Goal: Browse casually: Explore the website without a specific task or goal

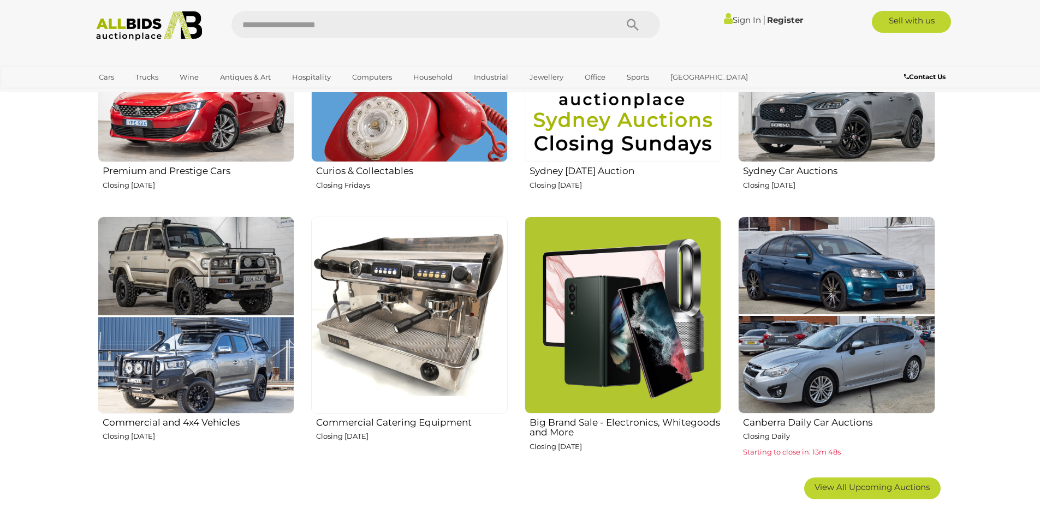
scroll to position [601, 0]
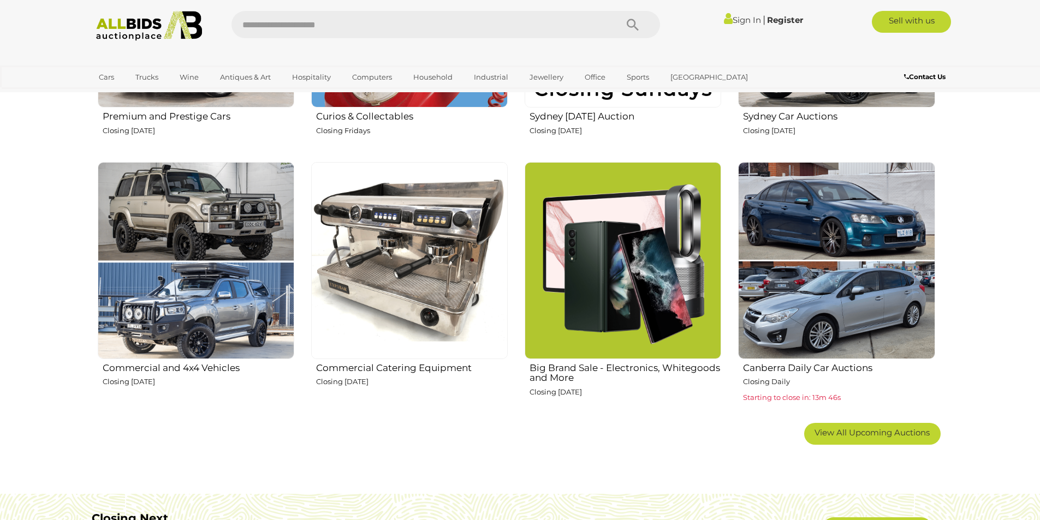
click at [631, 365] on h2 "Big Brand Sale - Electronics, Whitegoods and More" at bounding box center [626, 371] width 192 height 23
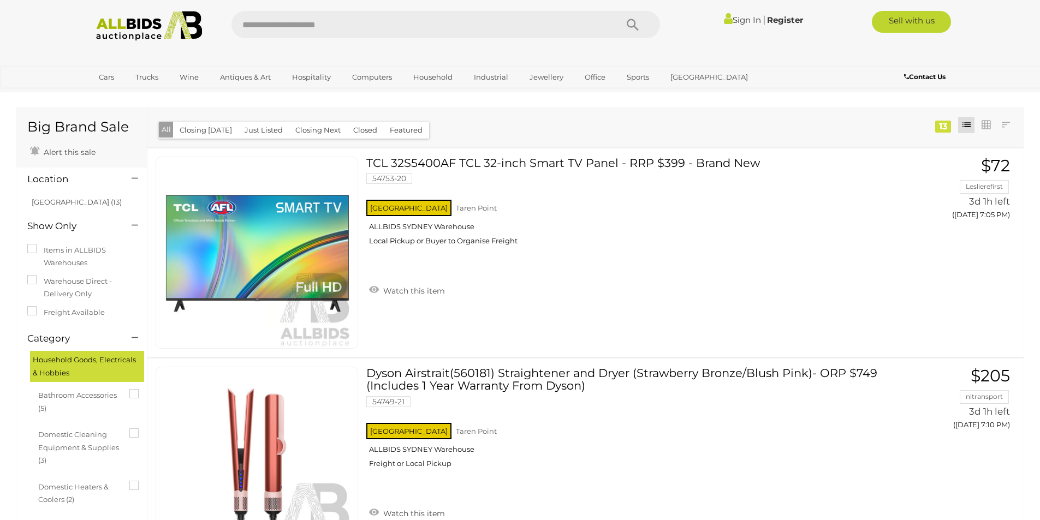
click at [134, 21] on img at bounding box center [149, 26] width 118 height 30
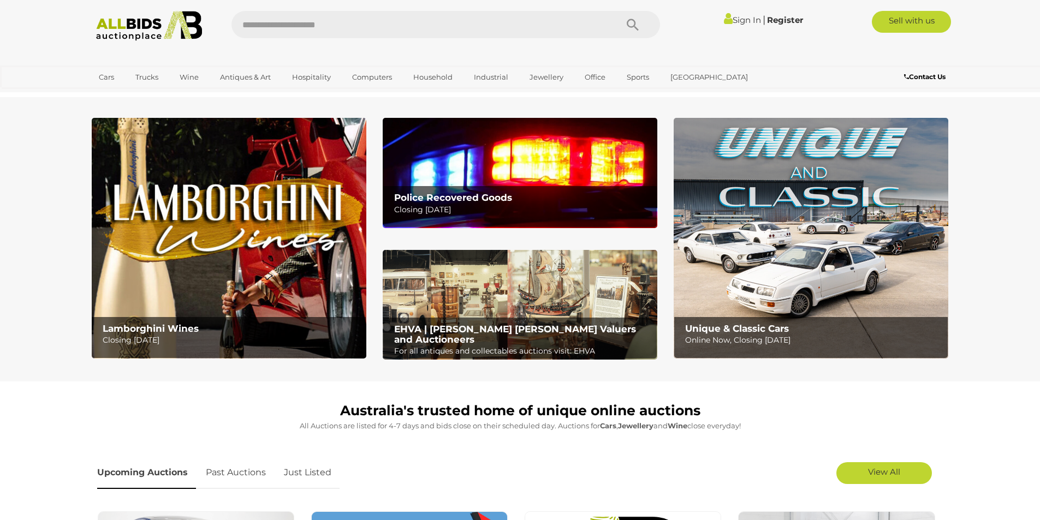
click at [483, 197] on b "Police Recovered Goods" at bounding box center [453, 197] width 118 height 11
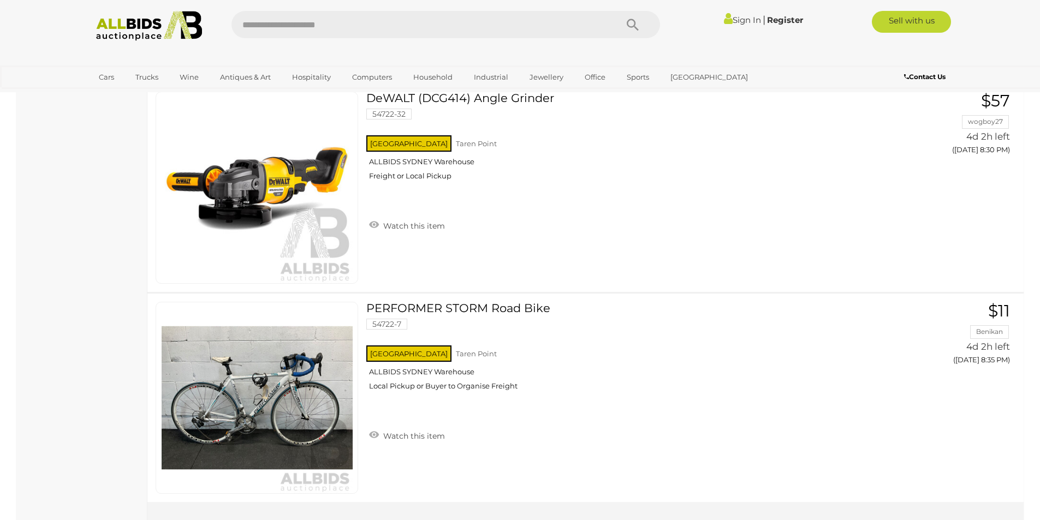
scroll to position [3985, 0]
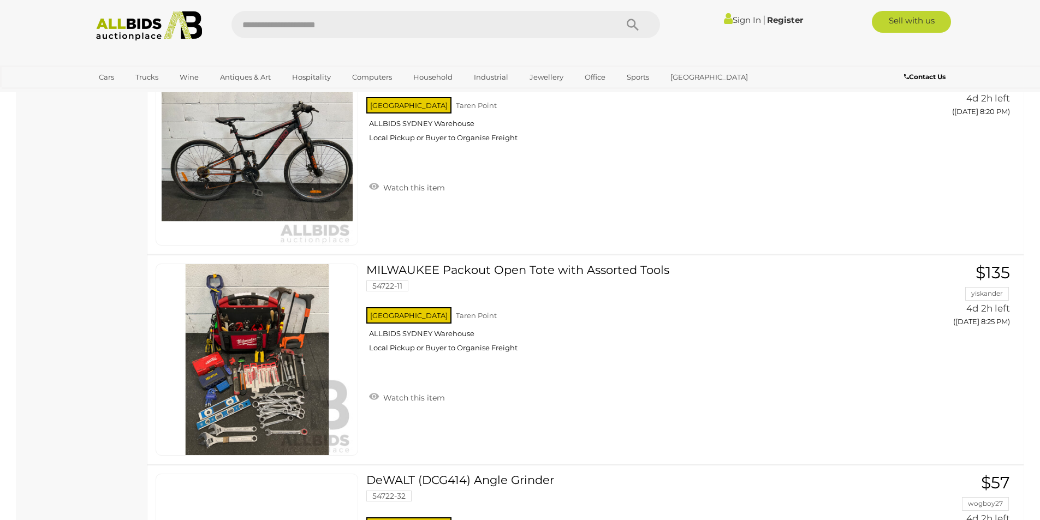
click at [129, 21] on img at bounding box center [149, 26] width 118 height 30
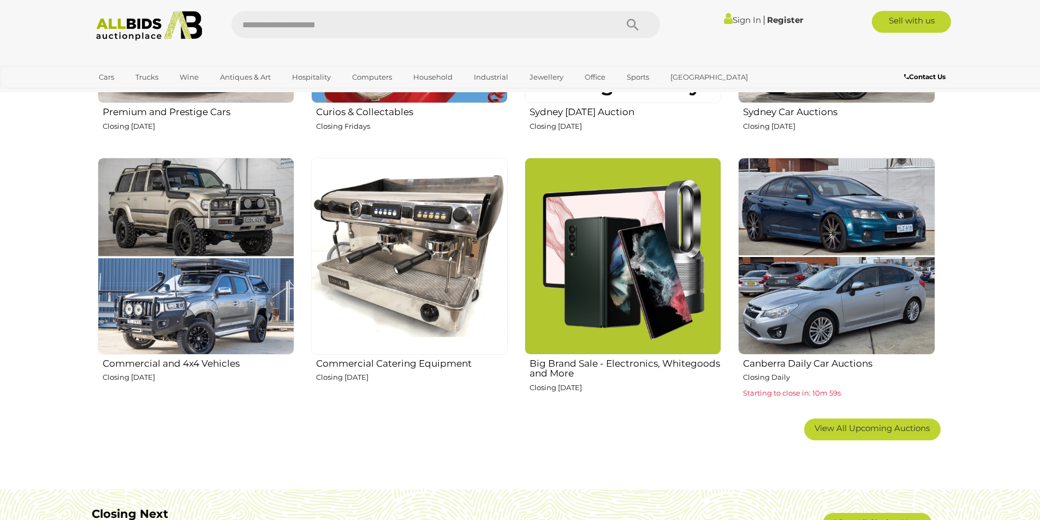
scroll to position [710, 0]
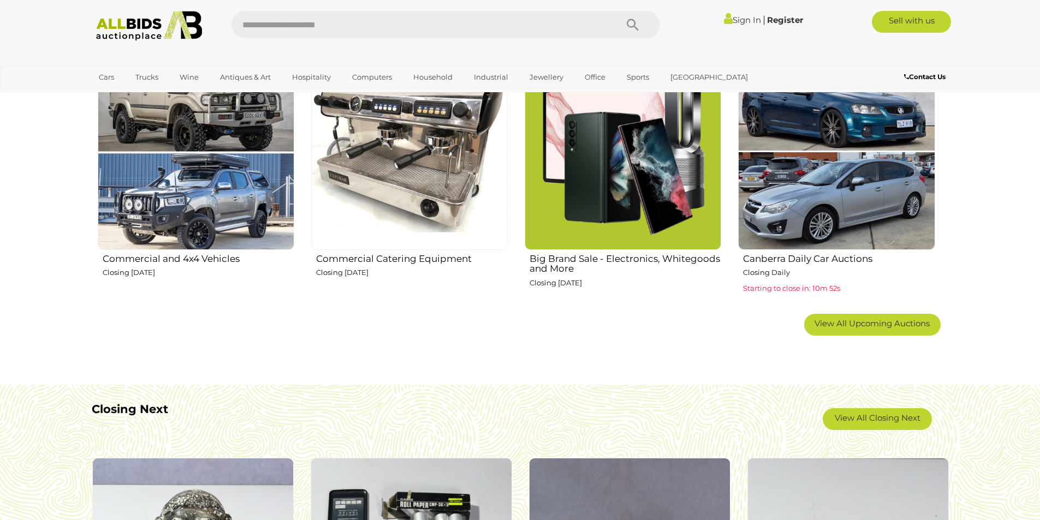
click at [402, 258] on h2 "Commercial Catering Equipment" at bounding box center [412, 257] width 192 height 13
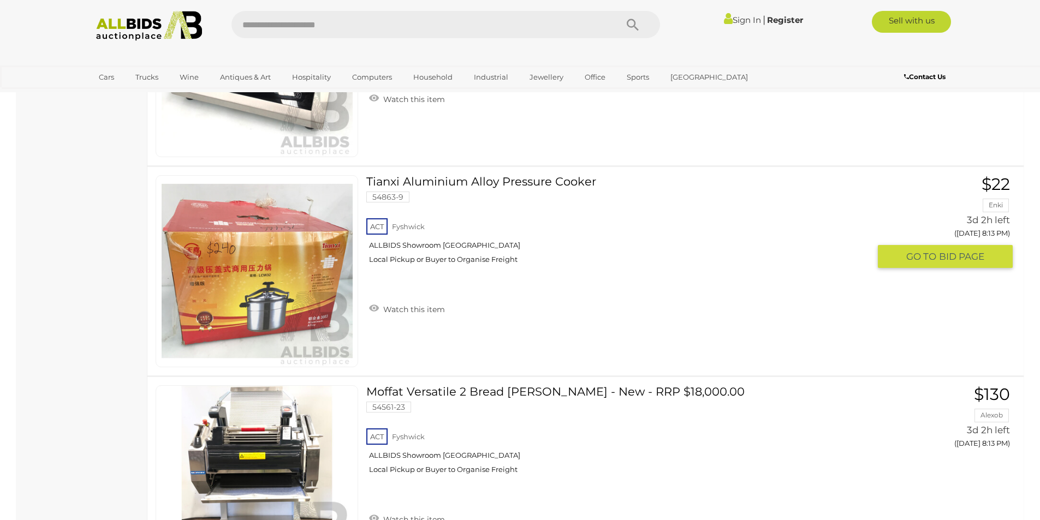
scroll to position [7971, 0]
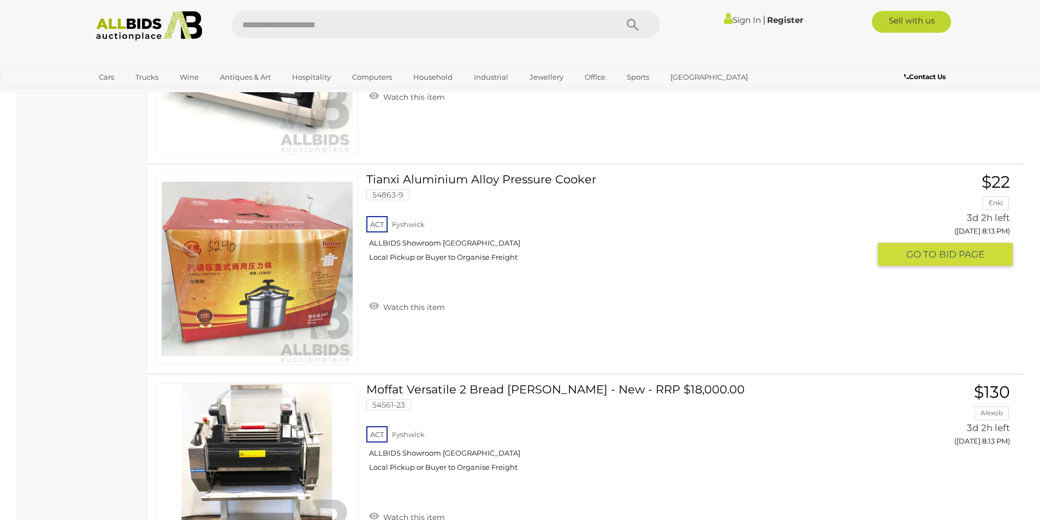
click at [444, 178] on link "Tianxi Aluminium Alloy Pressure Cooker 54863-9 ACT Fyshwick ALLBIDS Showroom Fy…" at bounding box center [622, 221] width 495 height 97
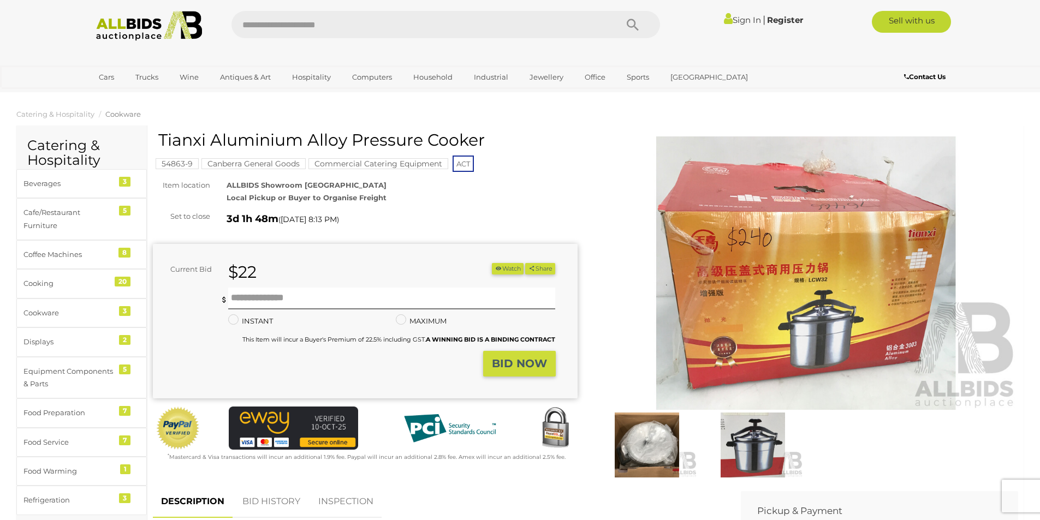
click at [819, 254] on img at bounding box center [806, 273] width 425 height 274
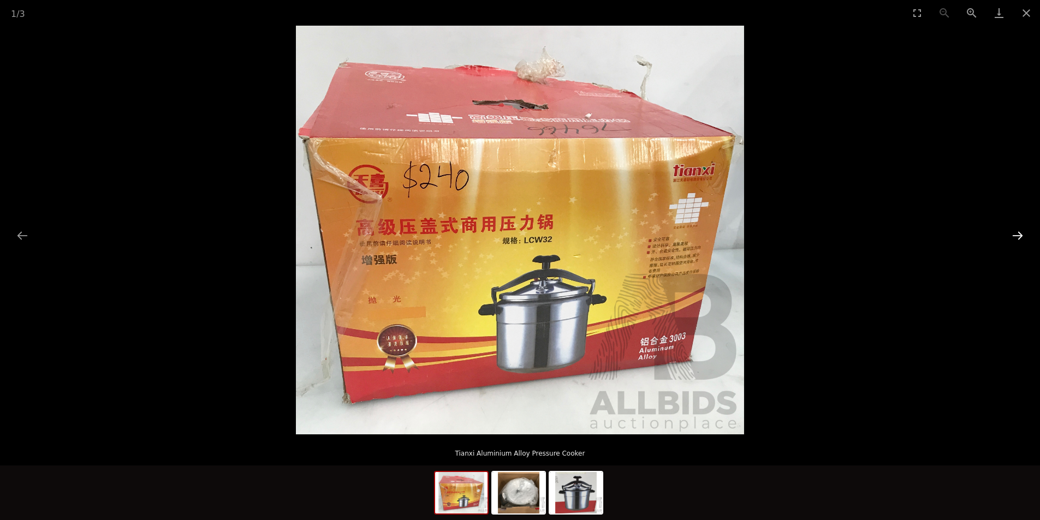
click at [1020, 235] on button "Next slide" at bounding box center [1017, 235] width 23 height 21
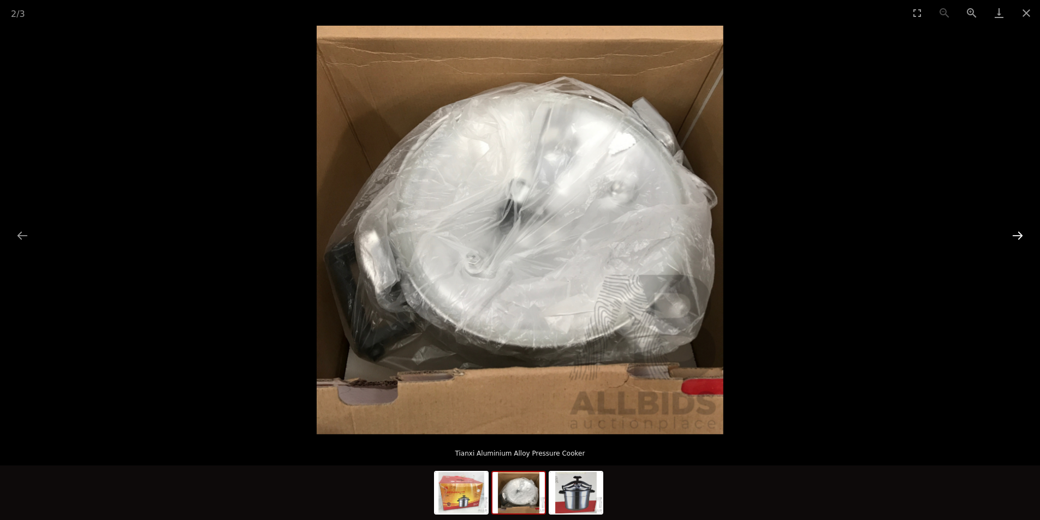
click at [1020, 235] on button "Next slide" at bounding box center [1017, 235] width 23 height 21
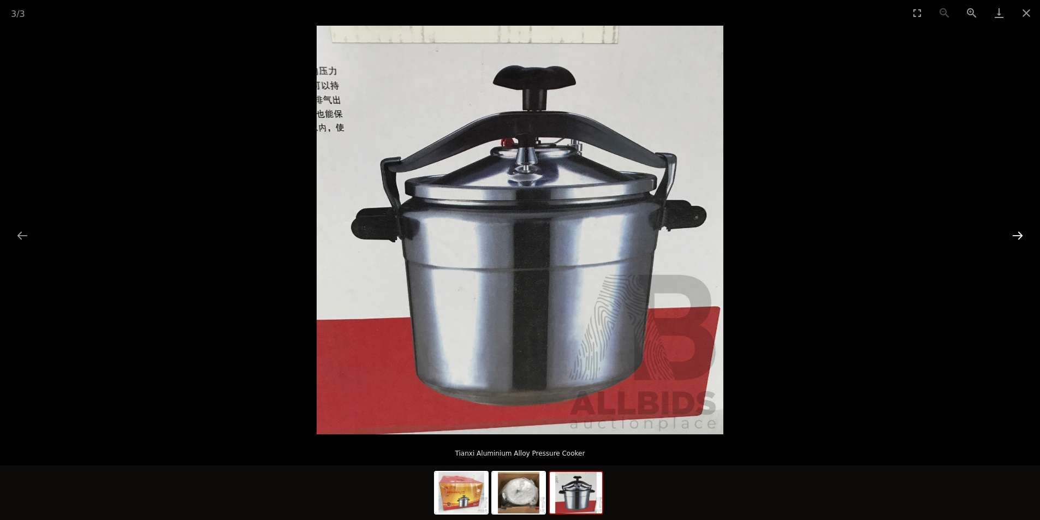
click at [1020, 235] on button "Next slide" at bounding box center [1017, 235] width 23 height 21
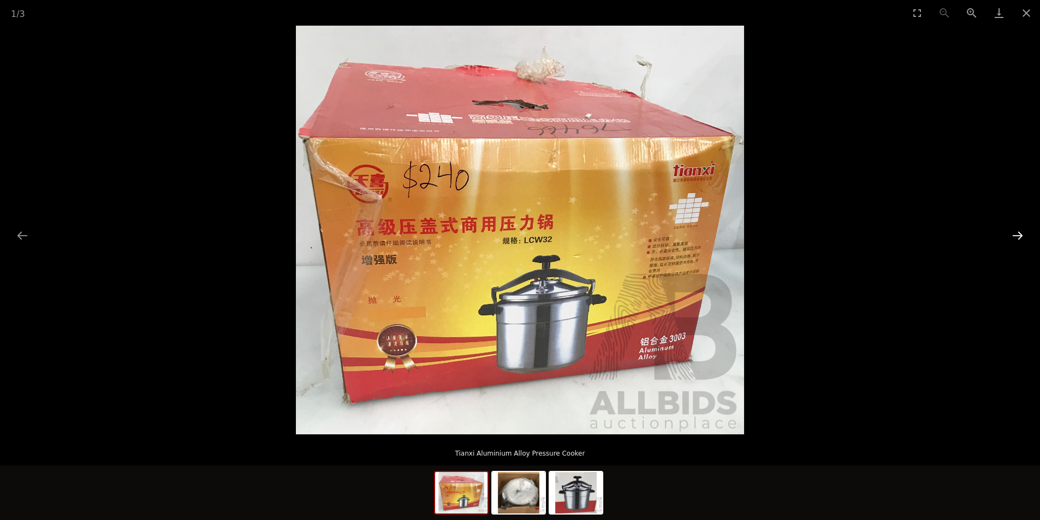
click at [1014, 234] on button "Next slide" at bounding box center [1017, 235] width 23 height 21
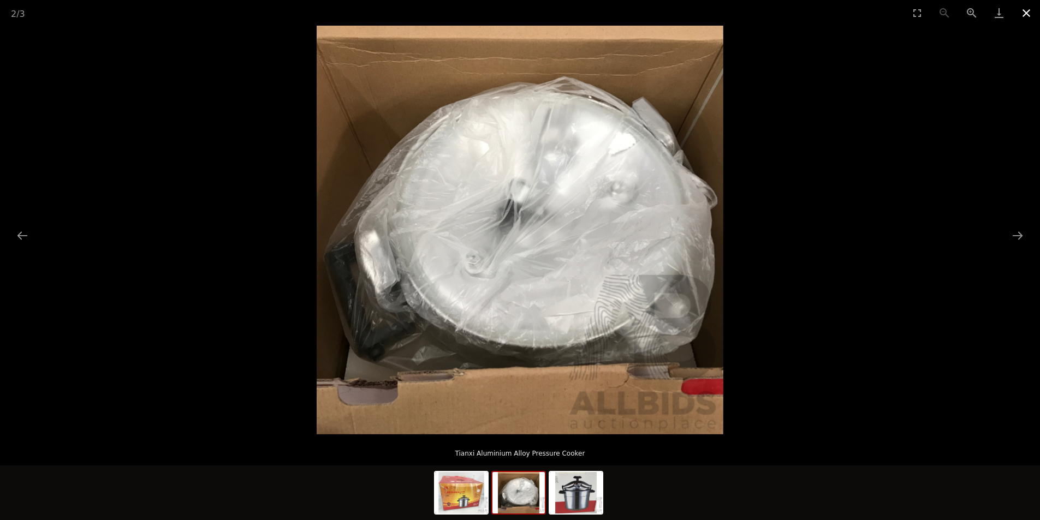
click at [1027, 12] on button "Close gallery" at bounding box center [1026, 13] width 27 height 26
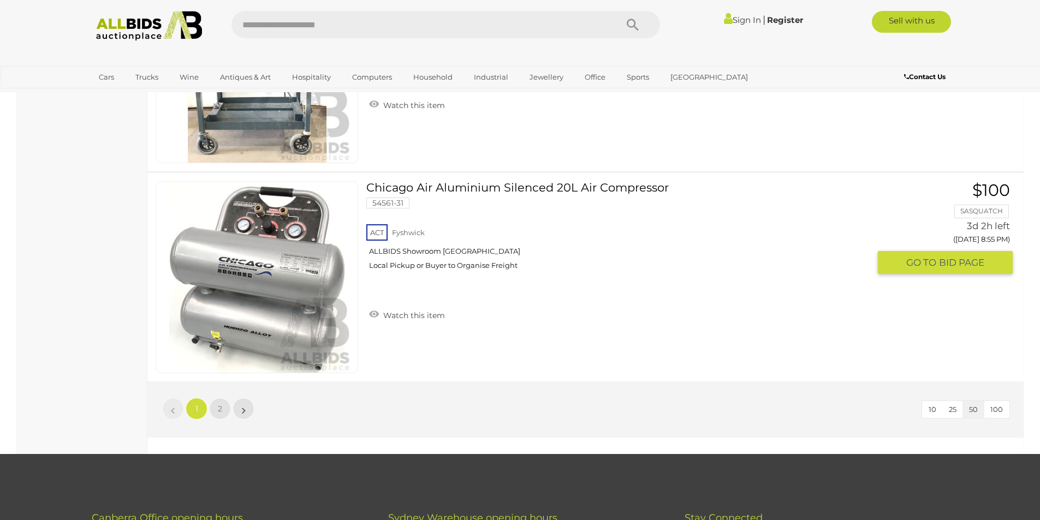
scroll to position [10318, 0]
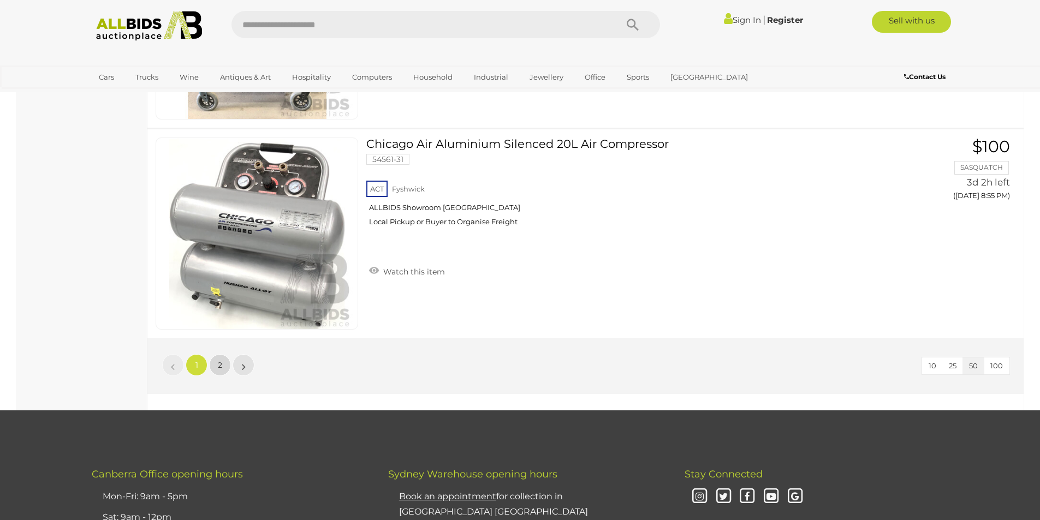
click at [218, 361] on span "2" at bounding box center [220, 365] width 4 height 10
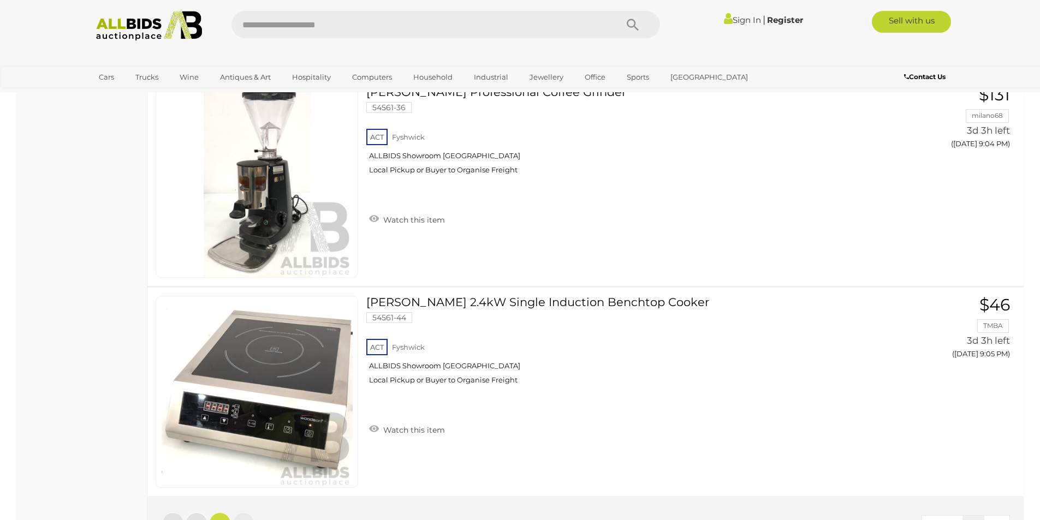
scroll to position [1092, 0]
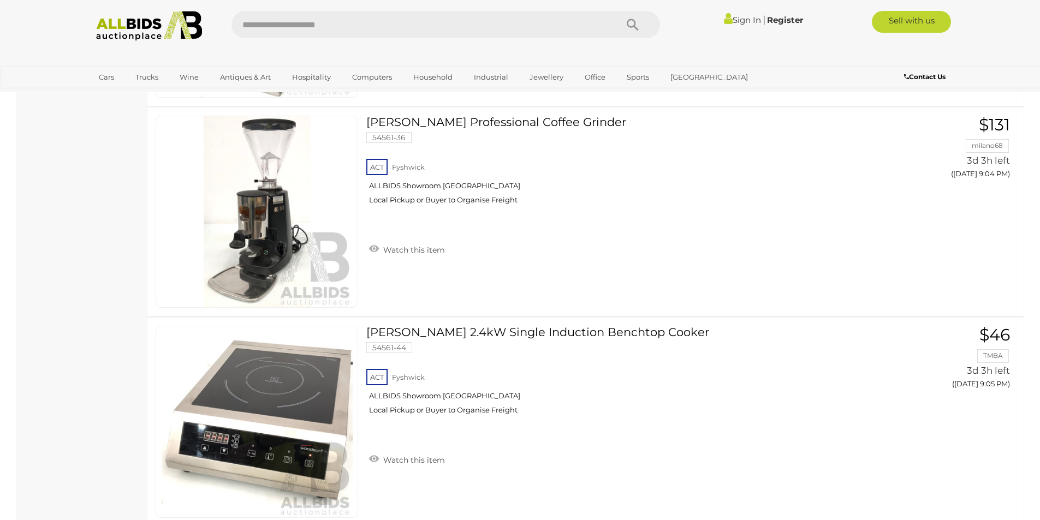
click at [136, 23] on img at bounding box center [149, 26] width 118 height 30
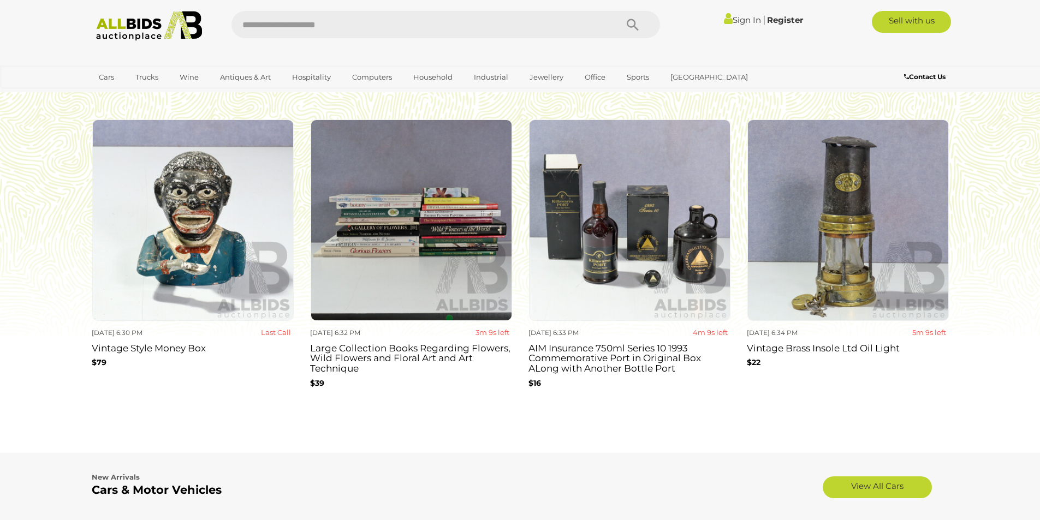
scroll to position [1037, 0]
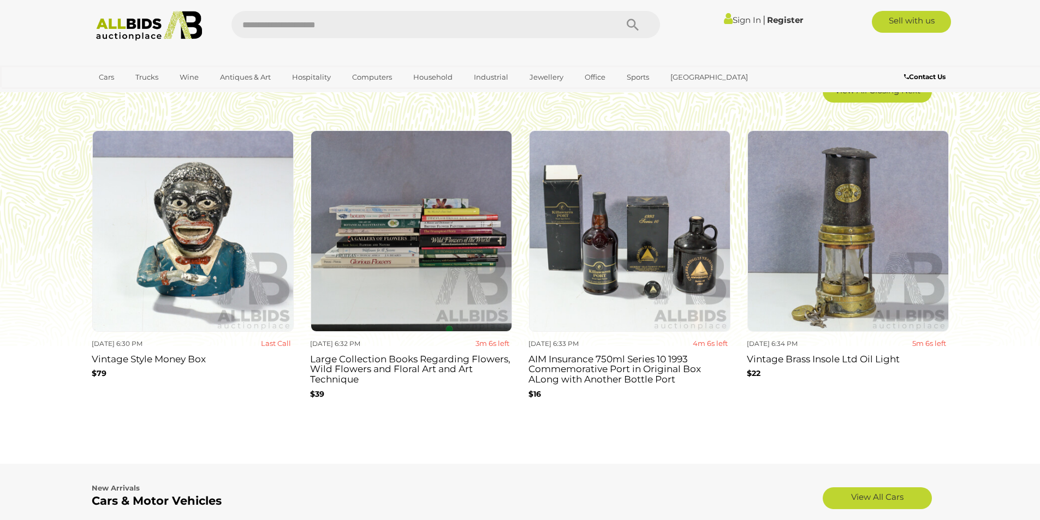
click at [607, 252] on img at bounding box center [629, 230] width 201 height 201
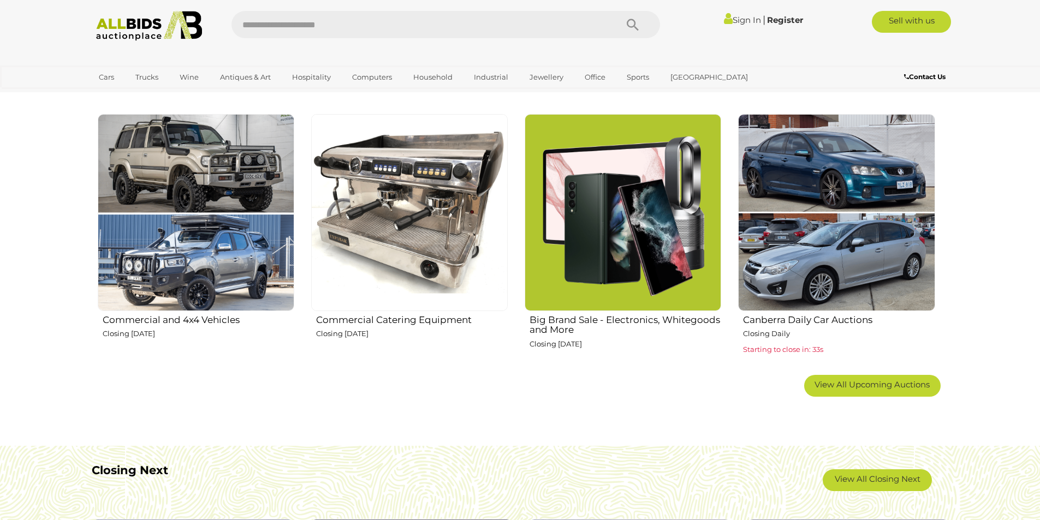
scroll to position [819, 0]
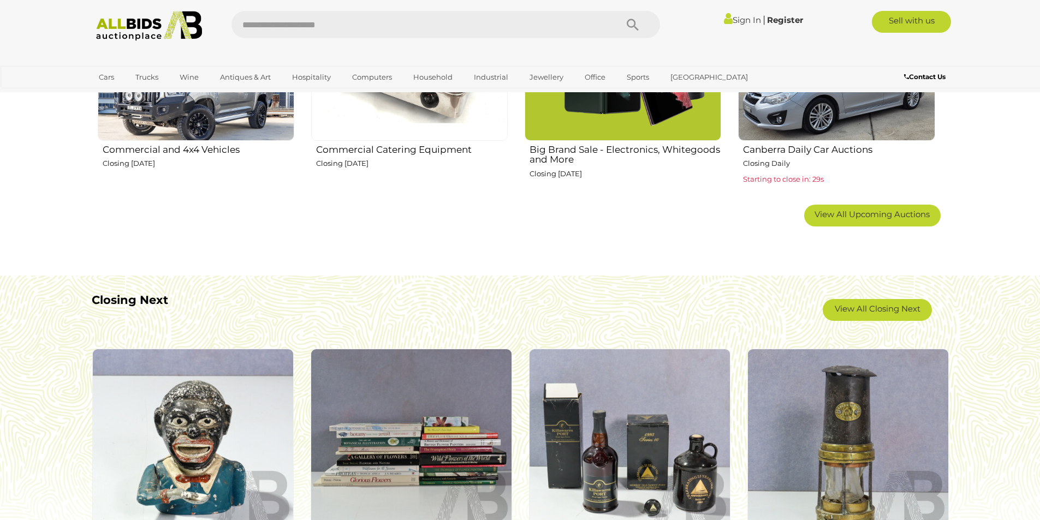
click at [562, 148] on h2 "Big Brand Sale - Electronics, Whitegoods and More" at bounding box center [626, 153] width 192 height 23
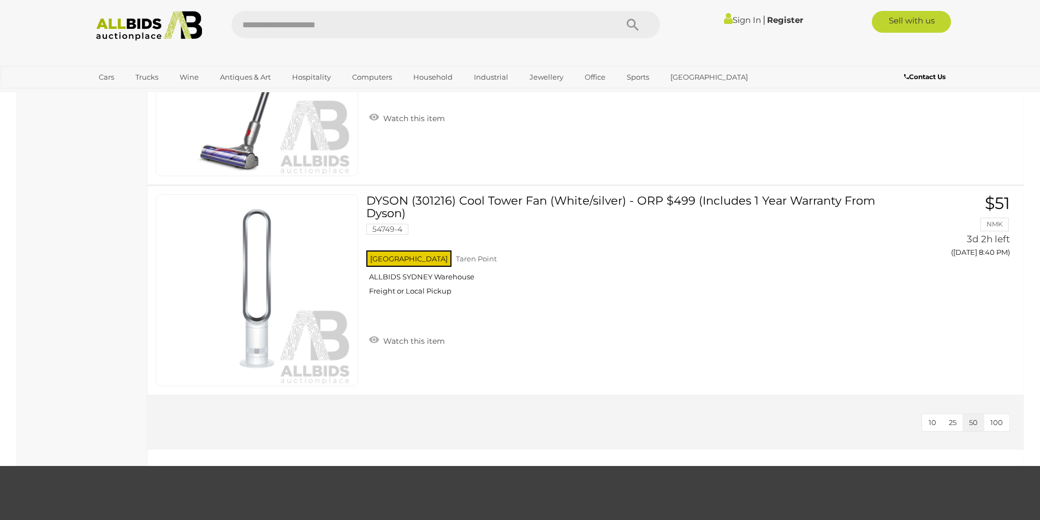
scroll to position [2348, 0]
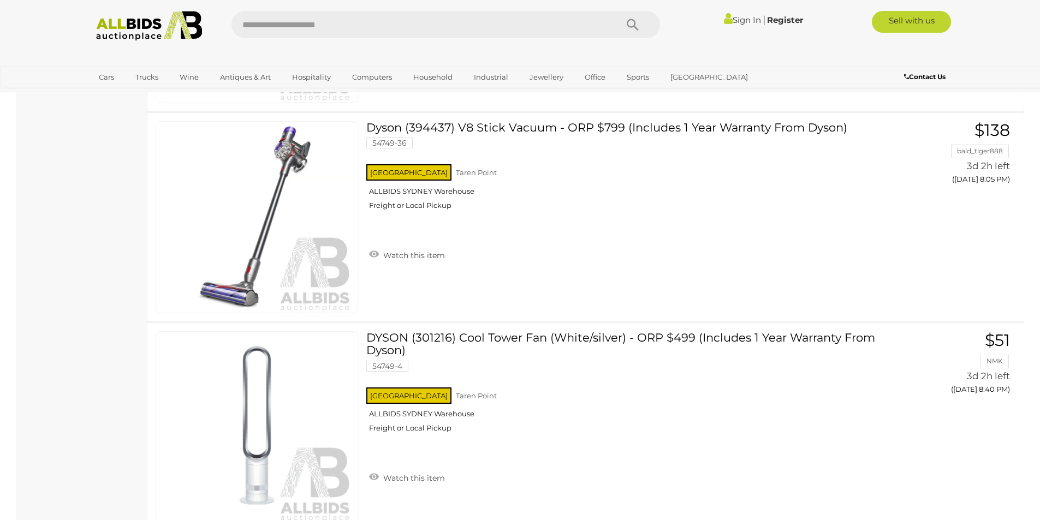
click at [141, 25] on img at bounding box center [149, 26] width 118 height 30
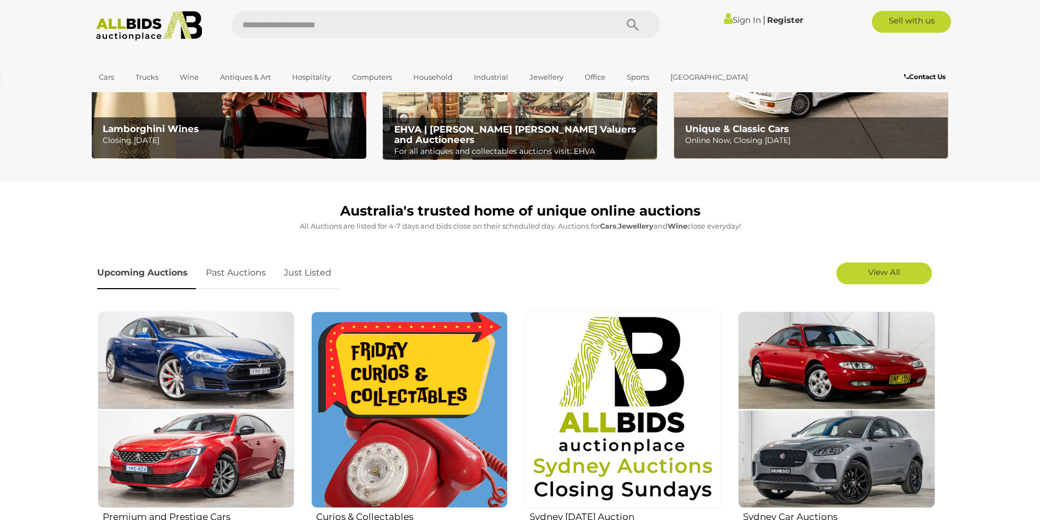
scroll to position [273, 0]
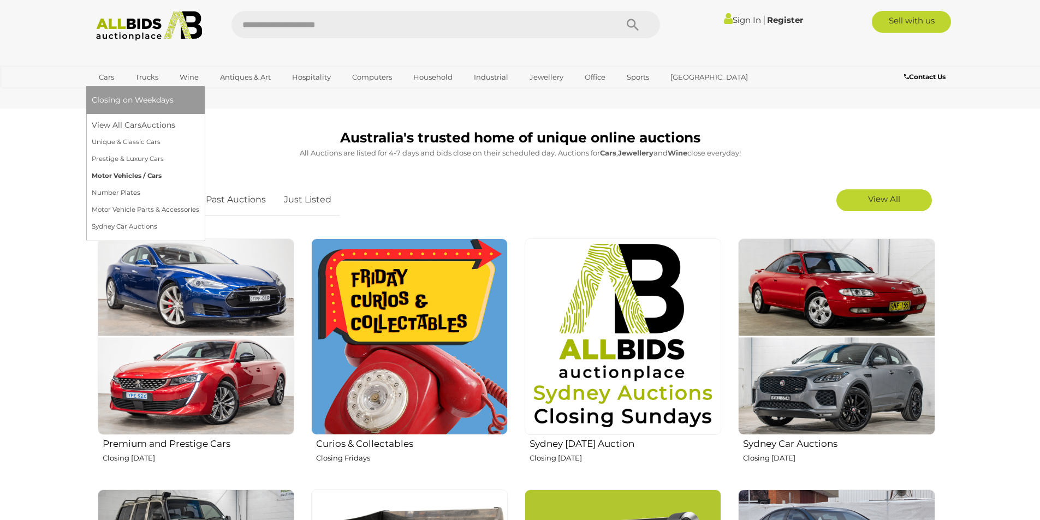
click at [130, 176] on link "Motor Vehicles / Cars" at bounding box center [146, 176] width 108 height 17
